Goal: Task Accomplishment & Management: Manage account settings

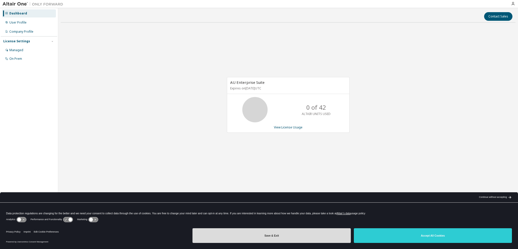
click at [274, 235] on button "Save & Exit" at bounding box center [272, 235] width 158 height 15
